Goal: Navigation & Orientation: Find specific page/section

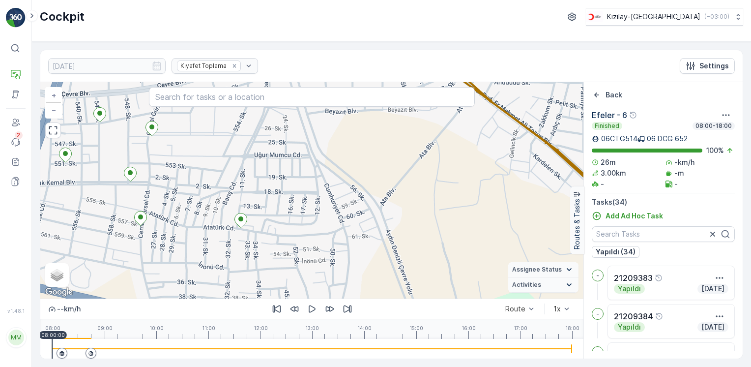
click at [18, 21] on img at bounding box center [16, 18] width 20 height 20
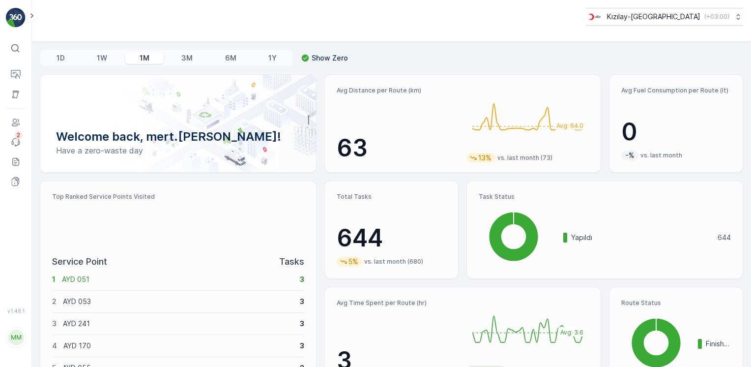
click at [19, 25] on img at bounding box center [16, 18] width 20 height 20
click at [150, 62] on div "1M" at bounding box center [144, 58] width 38 height 12
click at [188, 62] on div "3M" at bounding box center [188, 58] width 40 height 12
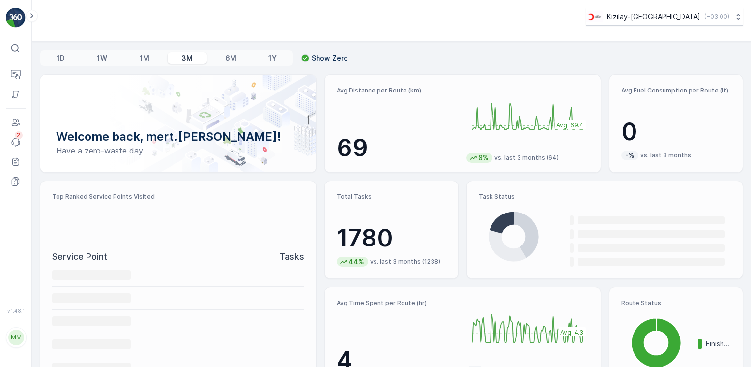
click at [132, 59] on div "1M" at bounding box center [144, 58] width 38 height 12
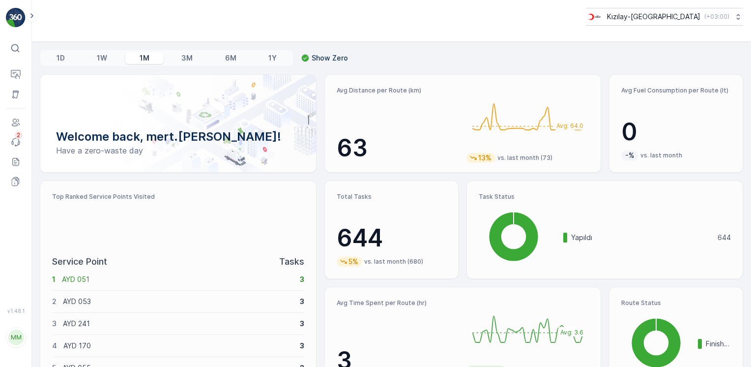
click at [195, 55] on div "3M" at bounding box center [188, 58] width 40 height 12
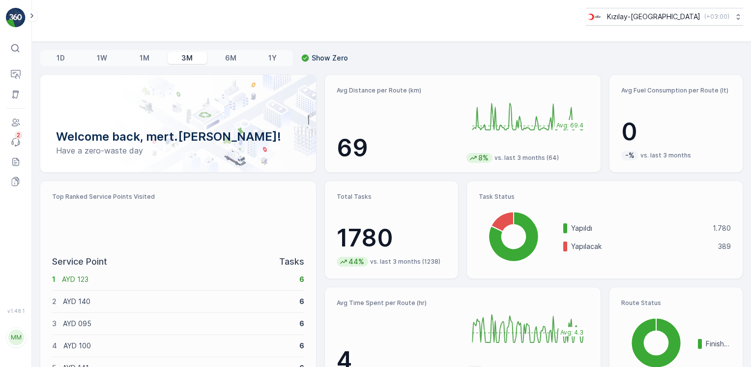
click at [153, 58] on div "1M" at bounding box center [144, 58] width 38 height 12
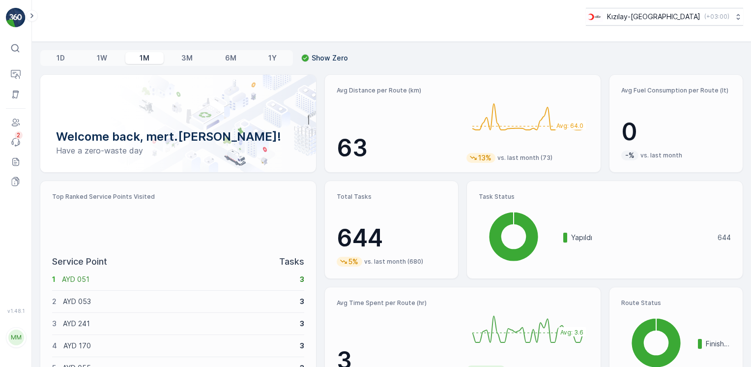
click at [18, 20] on img at bounding box center [16, 18] width 20 height 20
click at [64, 104] on p "Routes & Tasks" at bounding box center [61, 101] width 51 height 10
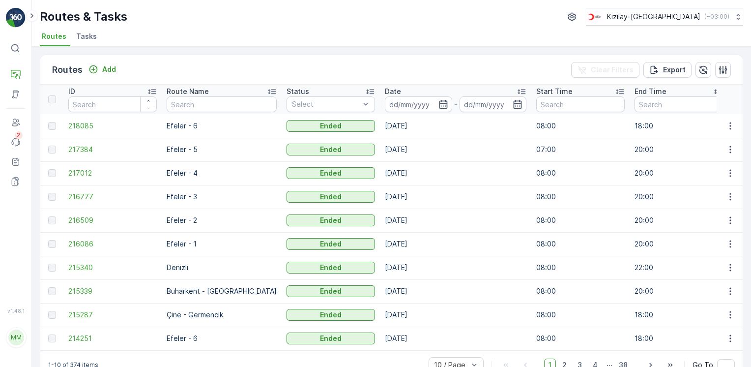
click at [246, 58] on div "Routes Add Clear Filters Export" at bounding box center [391, 70] width 703 height 30
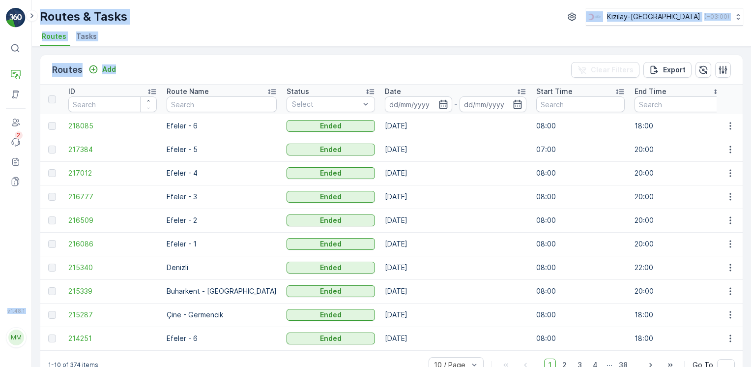
drag, startPoint x: 68, startPoint y: 66, endPoint x: 31, endPoint y: 34, distance: 48.5
click at [31, 34] on div "⌘B Operations Asset Users Events 2 Reports Documents v 1.48.1 MM mert.kabay [EM…" at bounding box center [375, 183] width 751 height 367
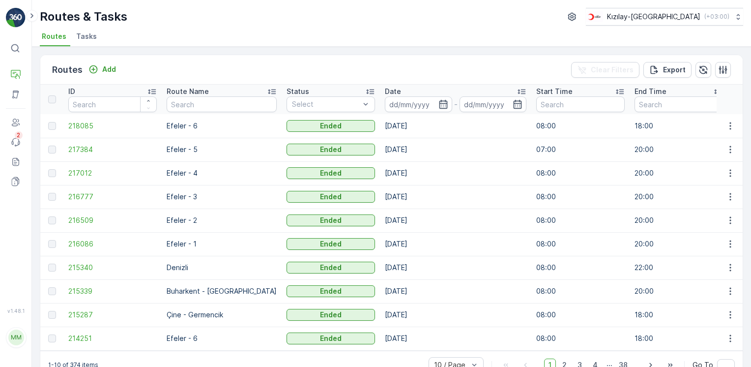
drag, startPoint x: 31, startPoint y: 34, endPoint x: 197, endPoint y: 73, distance: 170.7
click at [197, 73] on div "Routes Add Clear Filters Export" at bounding box center [391, 70] width 703 height 30
drag, startPoint x: 159, startPoint y: 68, endPoint x: 43, endPoint y: 40, distance: 119.7
click at [43, 40] on div "Routes & Tasks Kızılay-[GEOGRAPHIC_DATA] ( +03:00 ) Routes Tasks Routes Add Cle…" at bounding box center [391, 183] width 719 height 367
drag, startPoint x: 43, startPoint y: 40, endPoint x: 178, endPoint y: 56, distance: 136.6
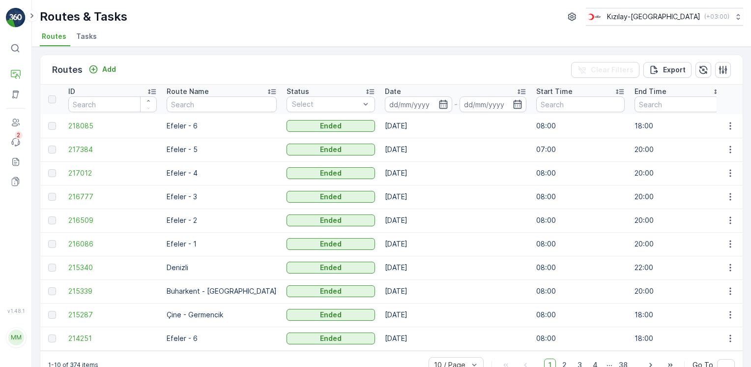
click at [193, 63] on div "Routes Add Clear Filters Export" at bounding box center [391, 70] width 703 height 30
drag, startPoint x: 165, startPoint y: 64, endPoint x: 58, endPoint y: 32, distance: 112.3
click at [58, 32] on div "Routes & Tasks Kızılay-[GEOGRAPHIC_DATA] ( +03:00 ) Routes Tasks Routes Add Cle…" at bounding box center [391, 183] width 719 height 367
